Goal: Information Seeking & Learning: Learn about a topic

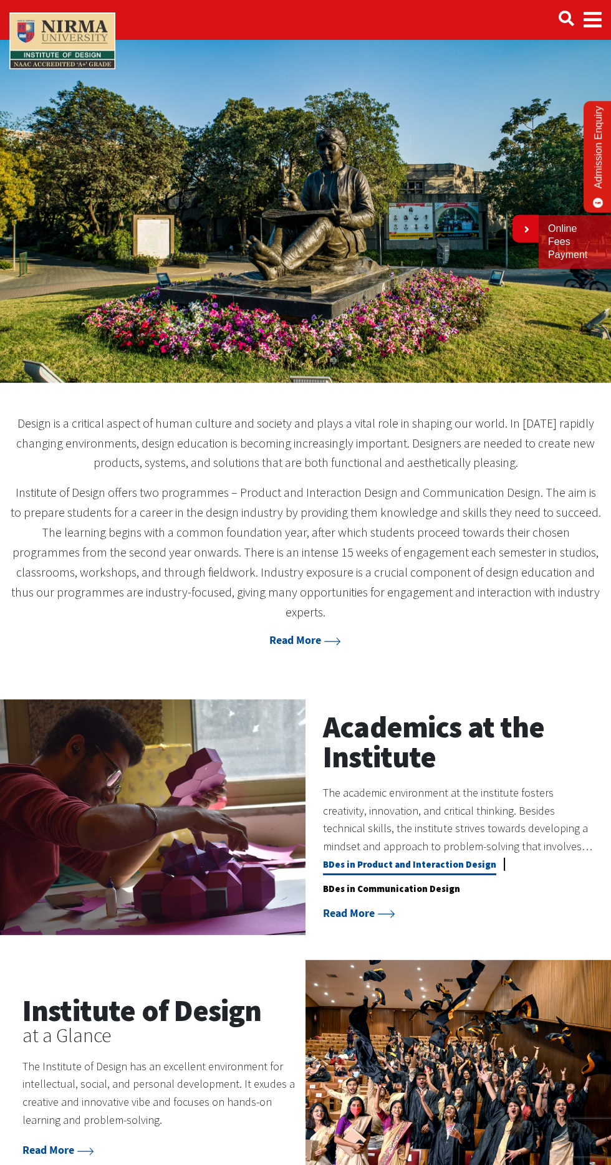
click at [442, 858] on link "BDes in Product and Interaction Design" at bounding box center [409, 866] width 173 height 17
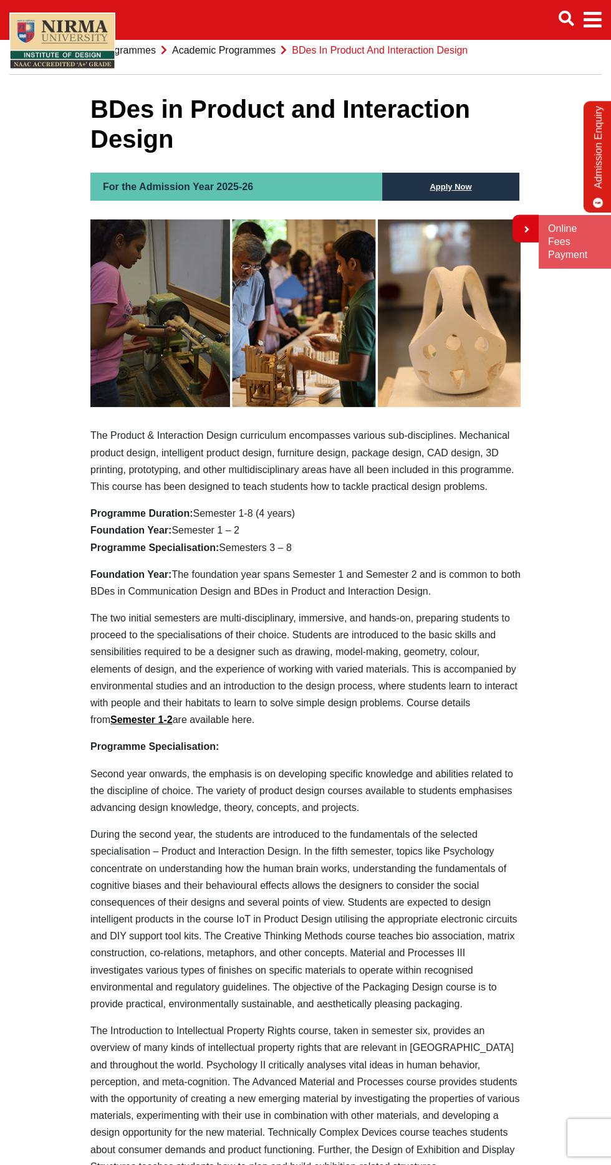
scroll to position [11, 0]
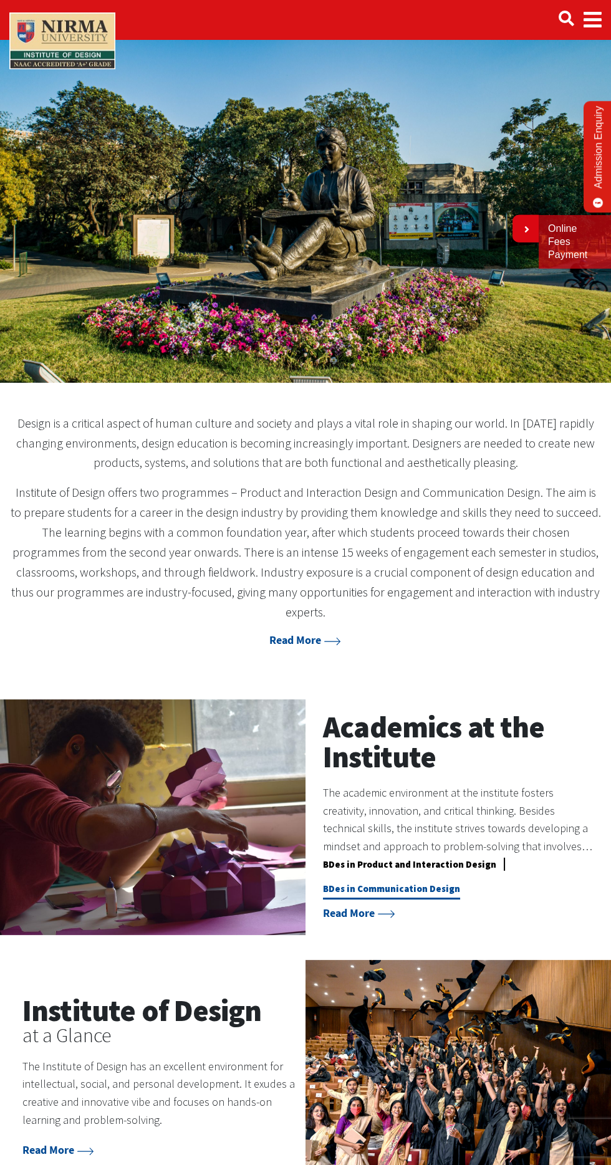
click at [417, 883] on link "BDes in Communication Design" at bounding box center [391, 891] width 137 height 17
